Goal: Find specific page/section: Find specific page/section

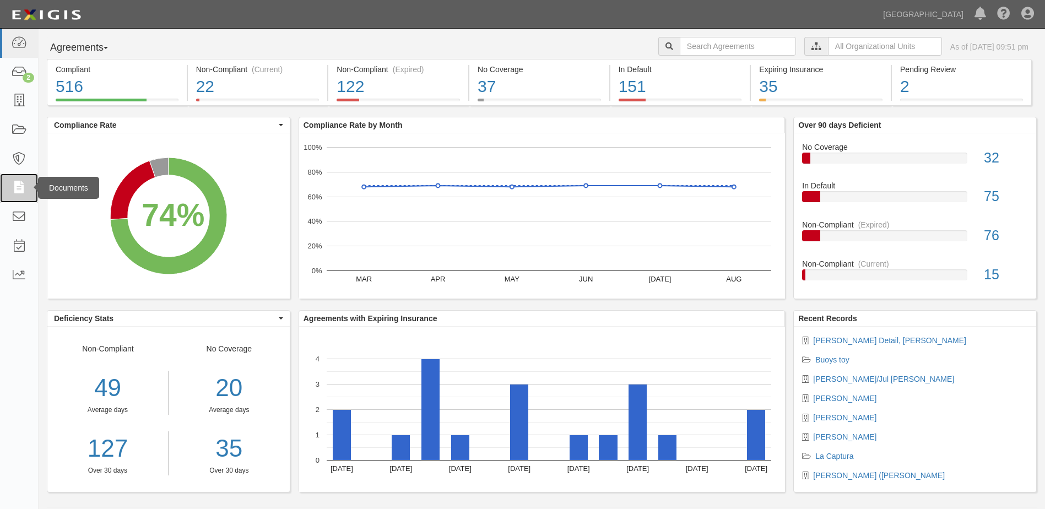
click at [19, 186] on icon at bounding box center [18, 188] width 15 height 13
click at [20, 186] on icon at bounding box center [18, 188] width 15 height 13
click at [38, 187] on div "Documents" at bounding box center [68, 188] width 61 height 22
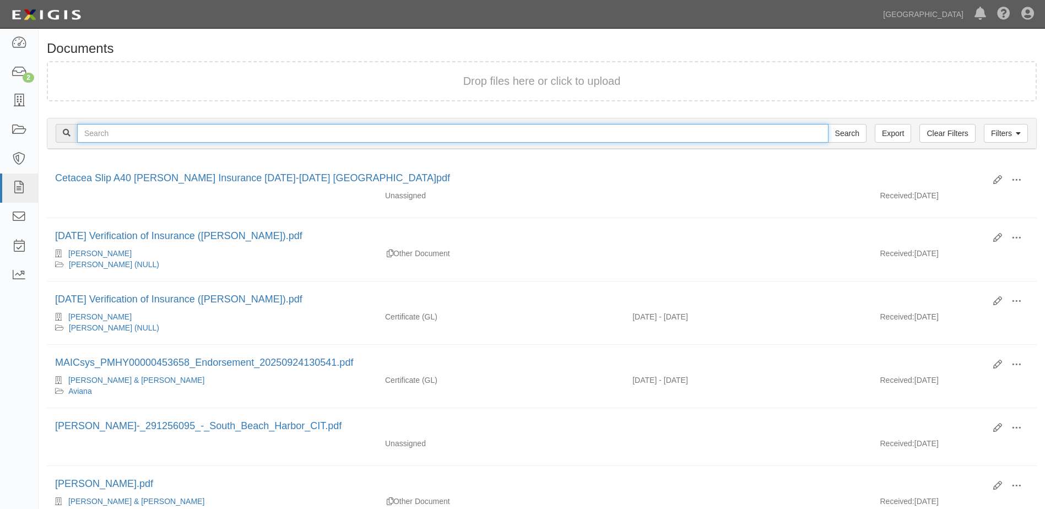
click at [134, 125] on input "text" at bounding box center [453, 133] width 752 height 19
type input "[PERSON_NAME]"
click at [828, 124] on input "Search" at bounding box center [847, 133] width 39 height 19
